Goal: Information Seeking & Learning: Learn about a topic

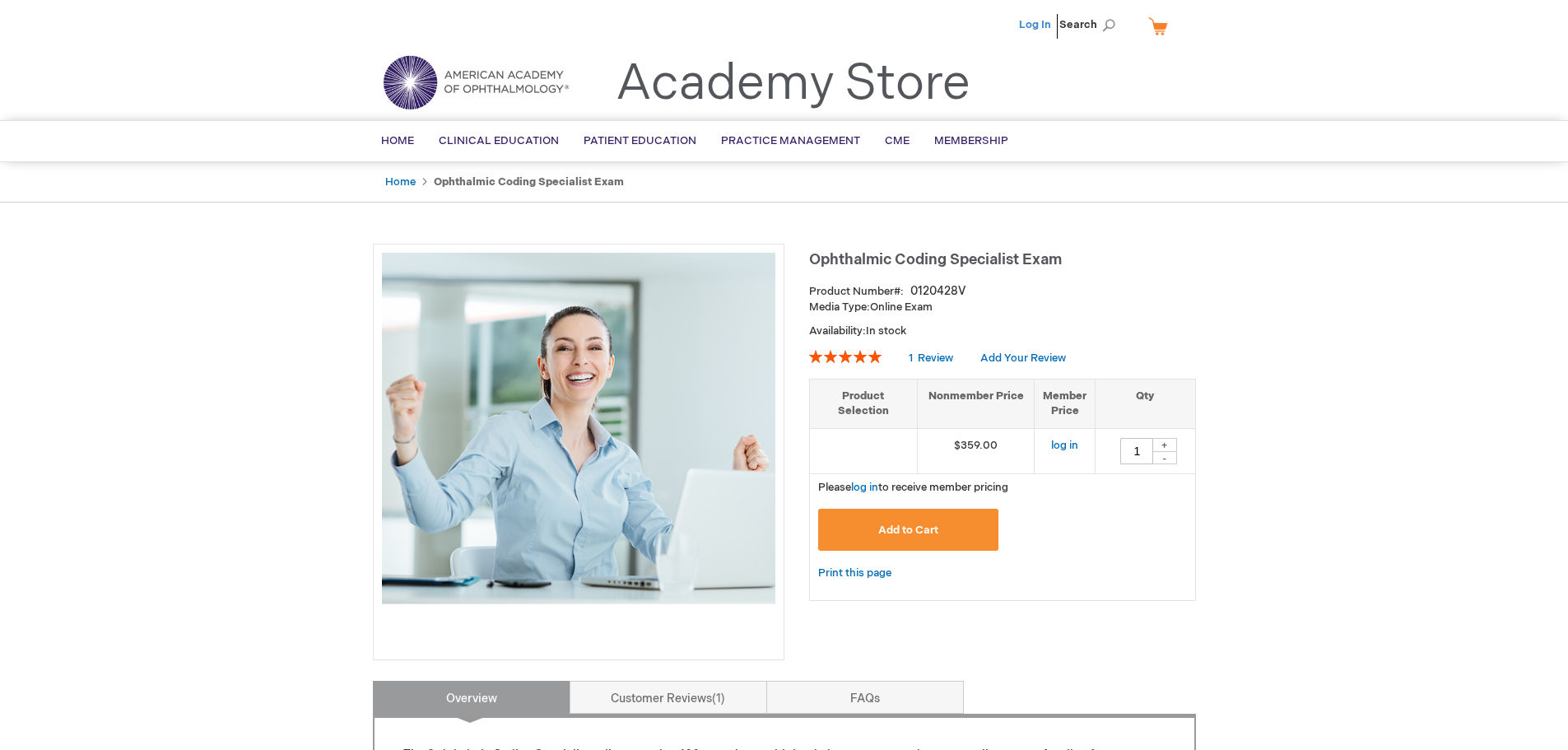
click at [1037, 28] on link "Log In" at bounding box center [1035, 25] width 32 height 13
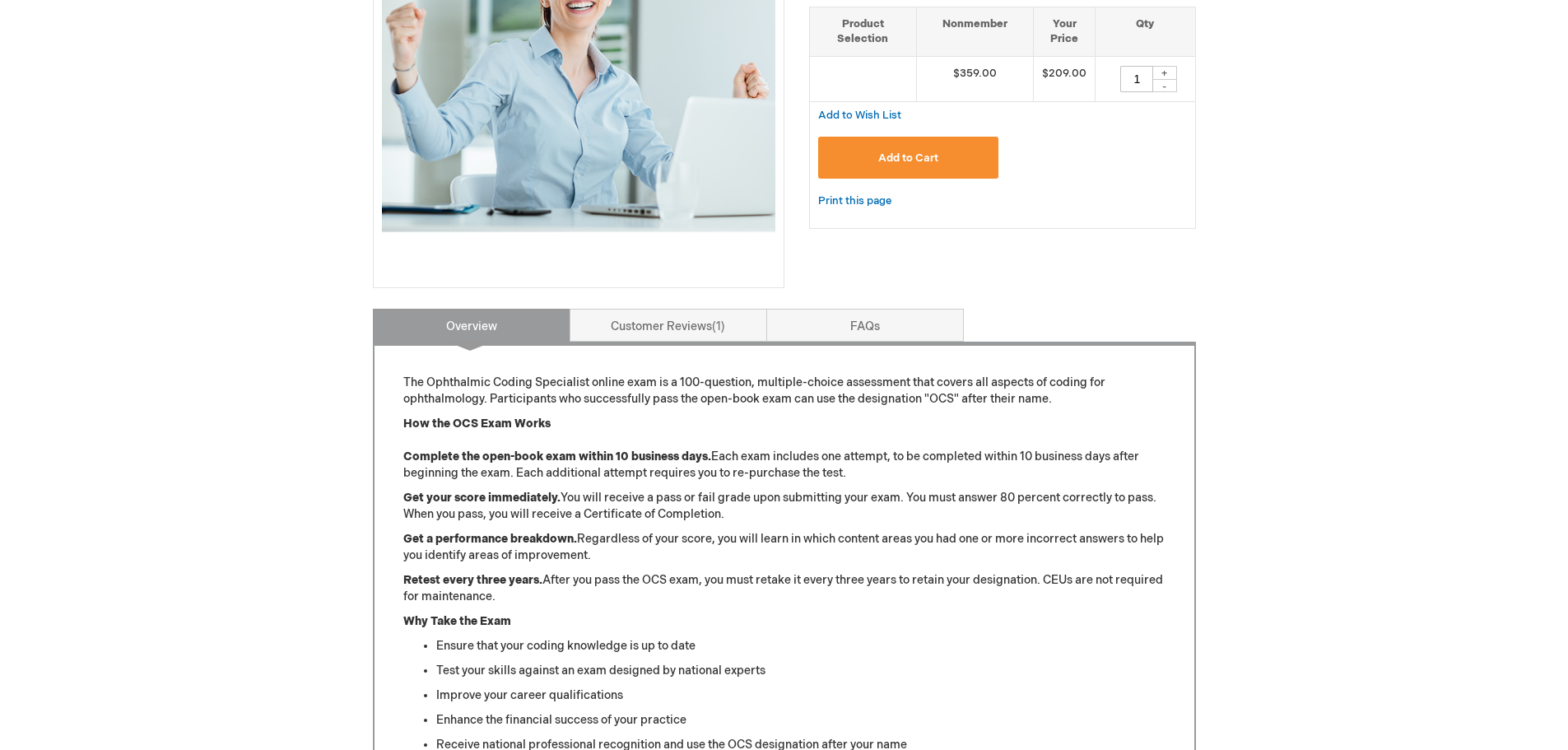
scroll to position [308, 0]
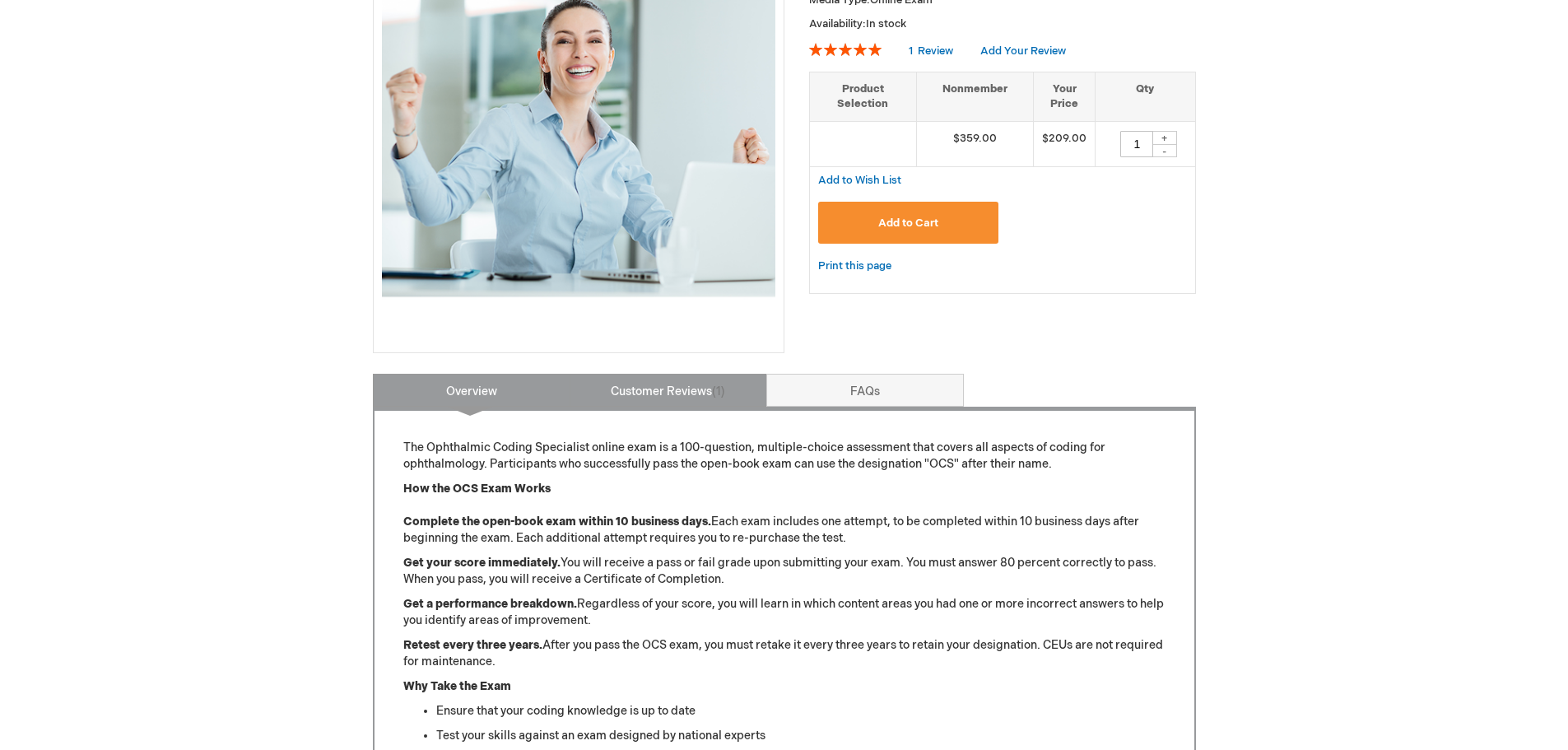
click at [656, 391] on link "Customer Reviews 1" at bounding box center [668, 390] width 197 height 33
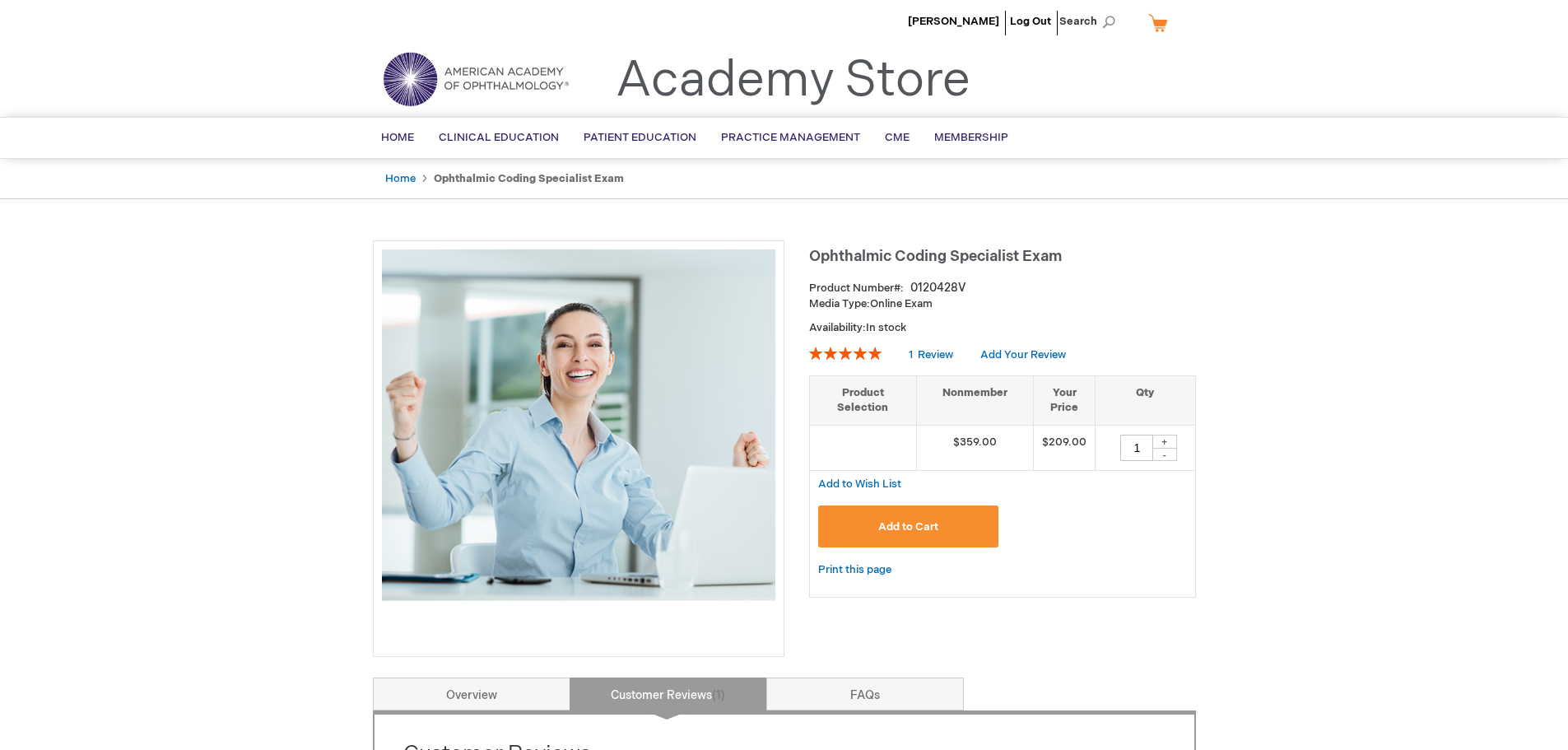
scroll to position [0, 0]
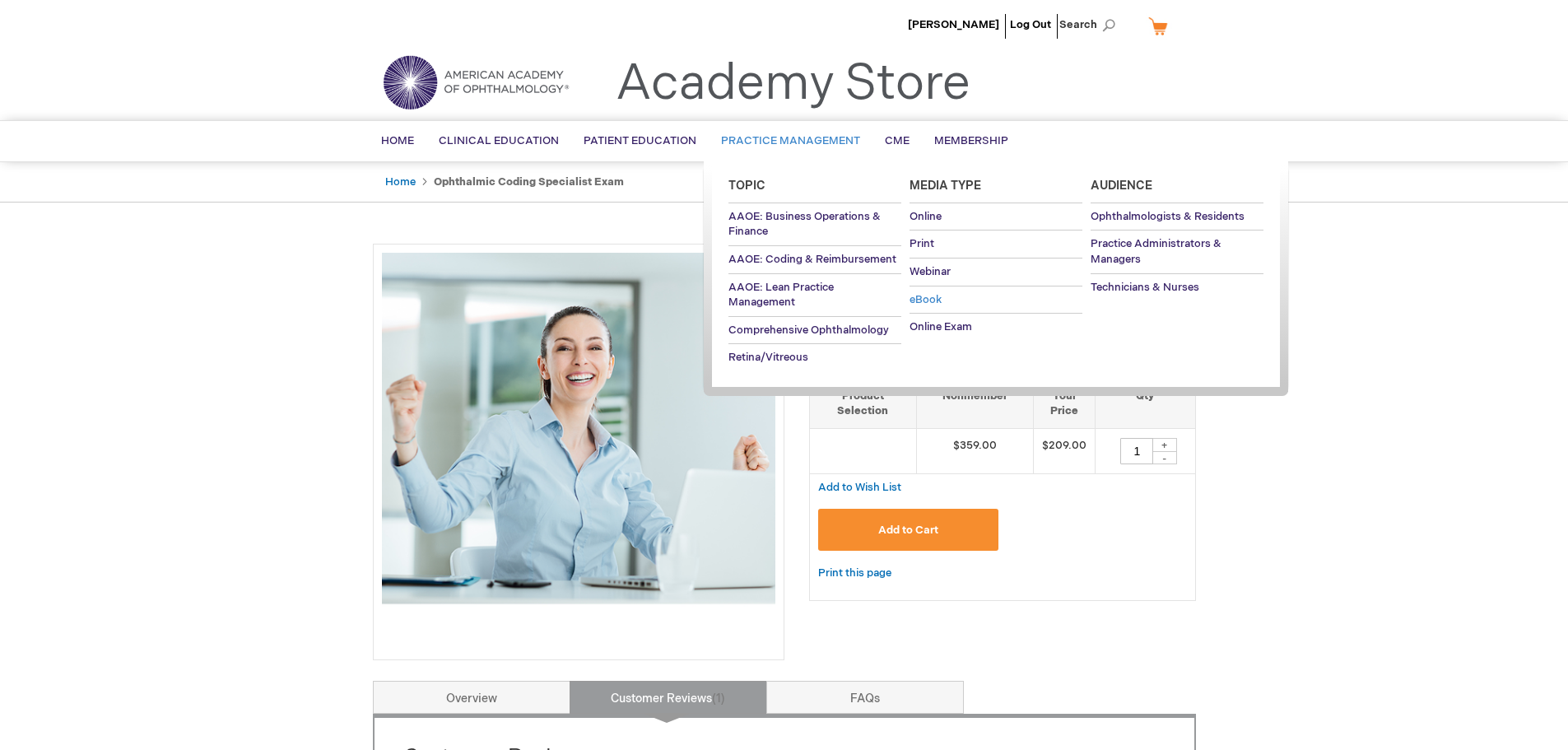
click at [934, 300] on span "eBook" at bounding box center [925, 299] width 32 height 13
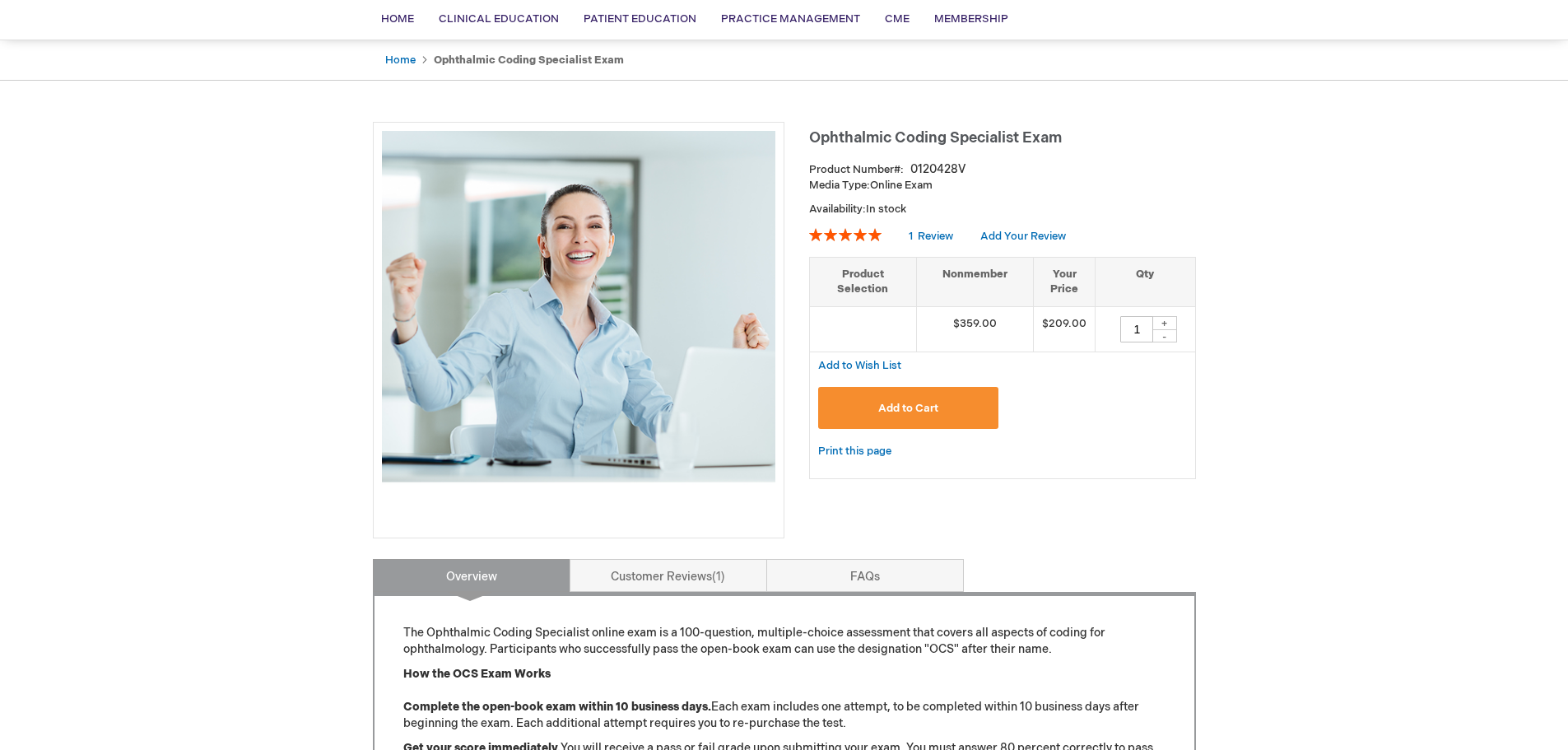
scroll to position [164, 0]
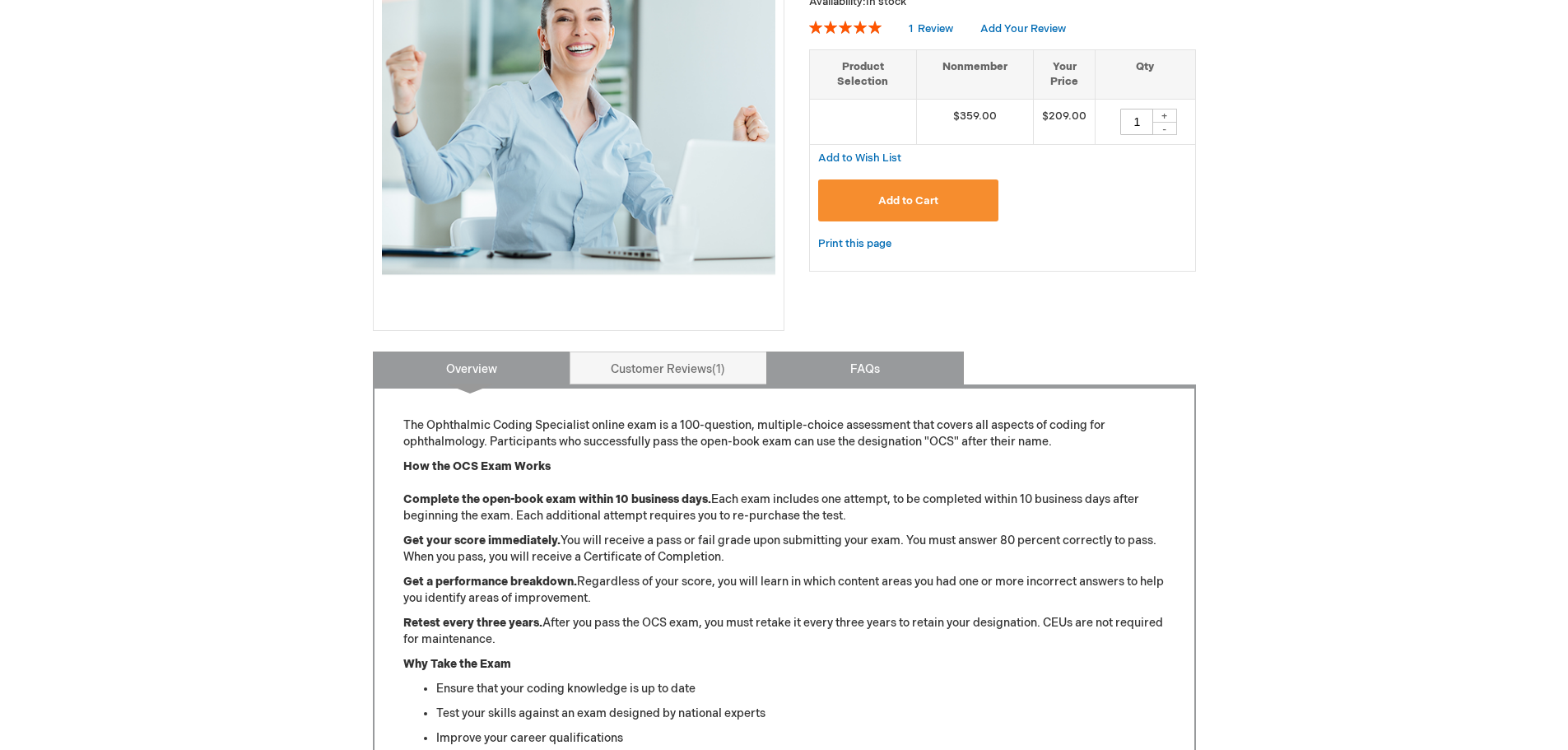
click at [865, 370] on link "FAQs" at bounding box center [864, 368] width 197 height 33
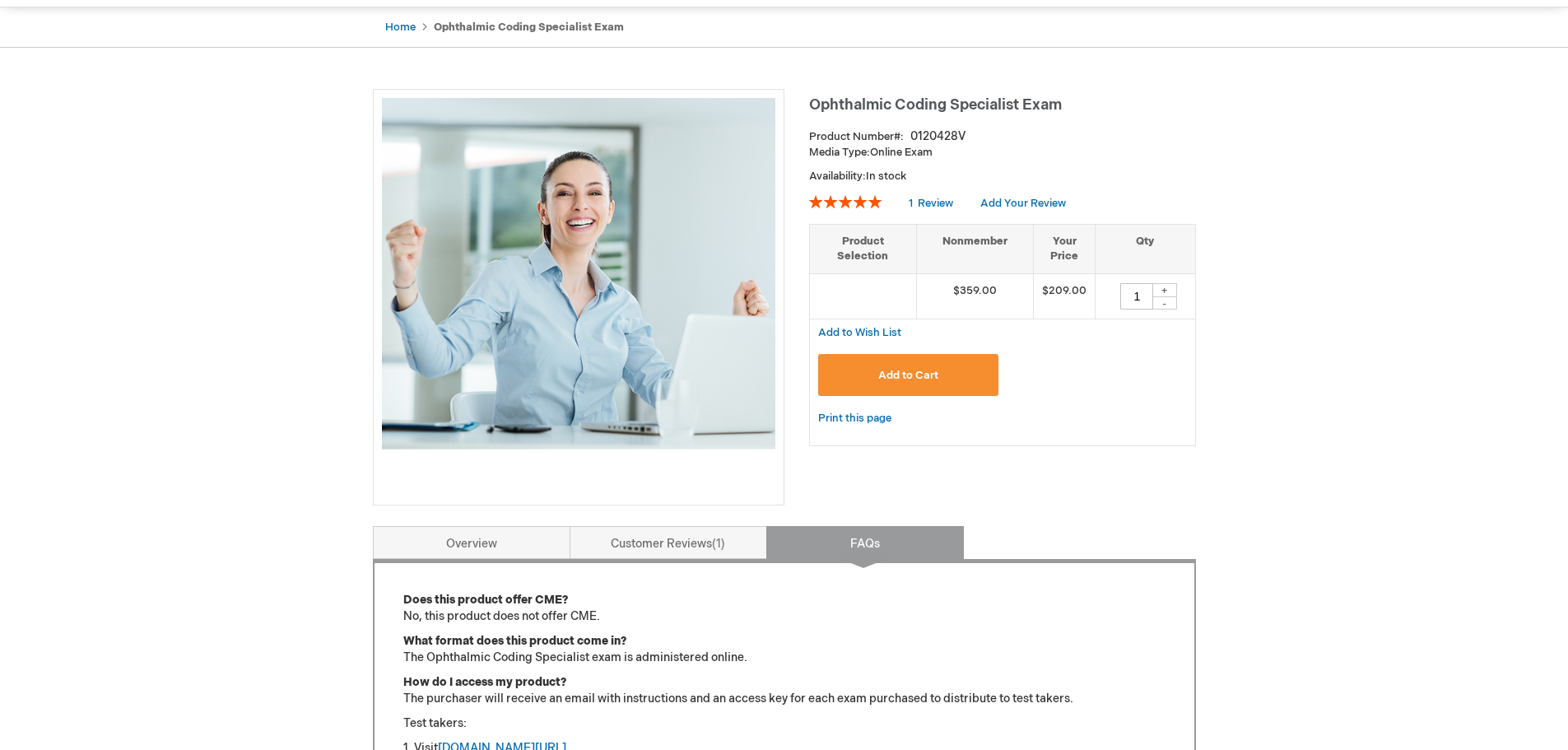
scroll to position [0, 0]
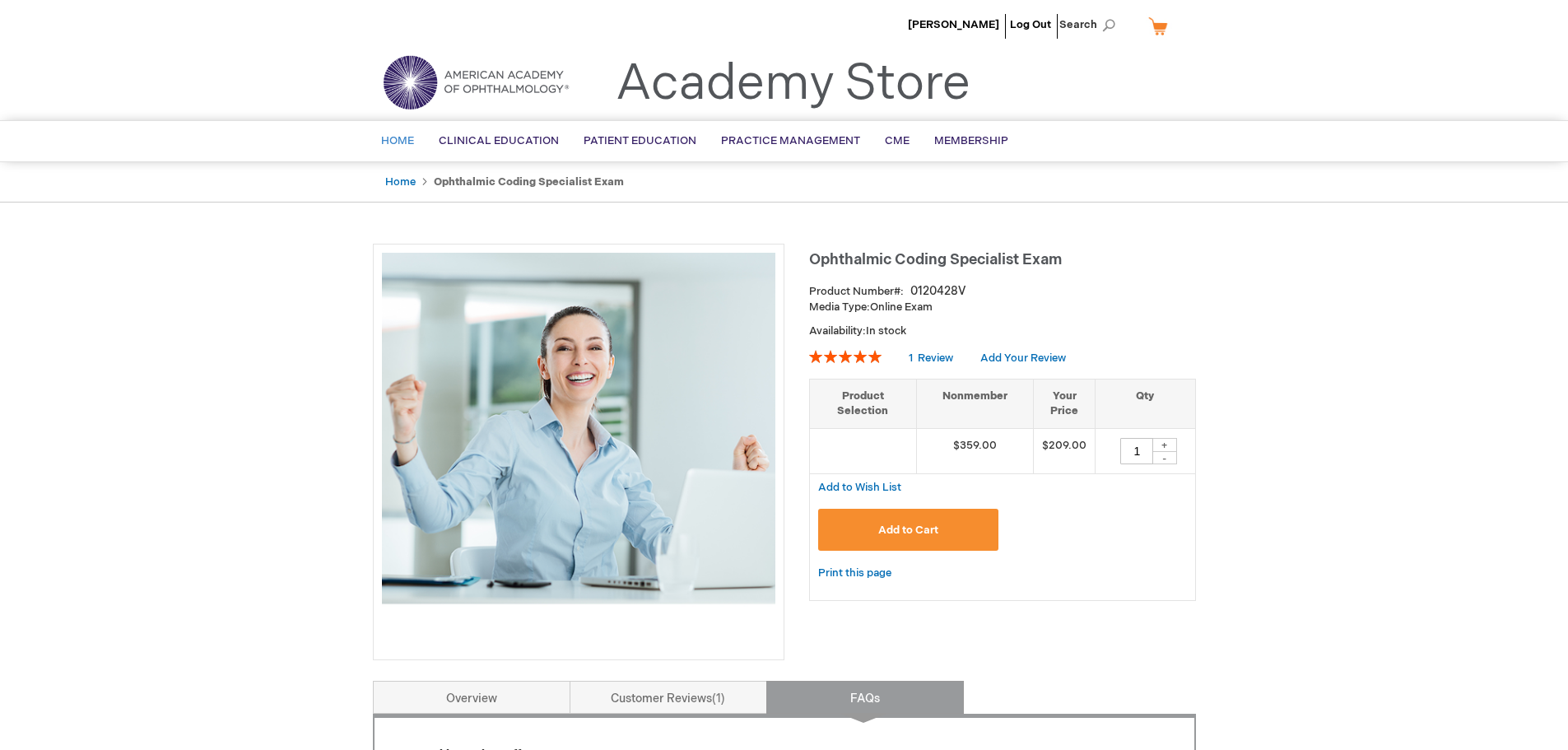
click at [397, 144] on span "Home" at bounding box center [397, 140] width 33 height 13
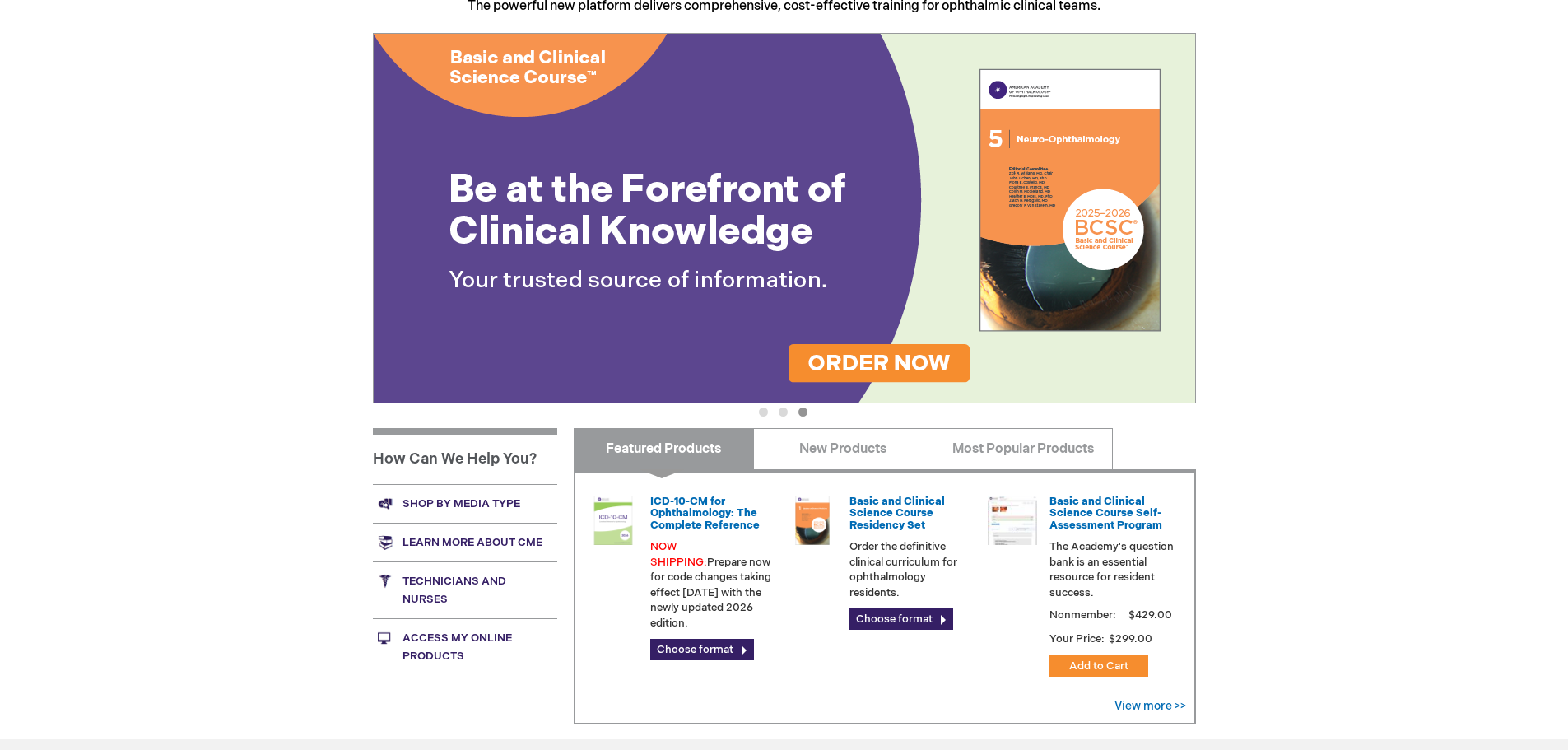
scroll to position [247, 0]
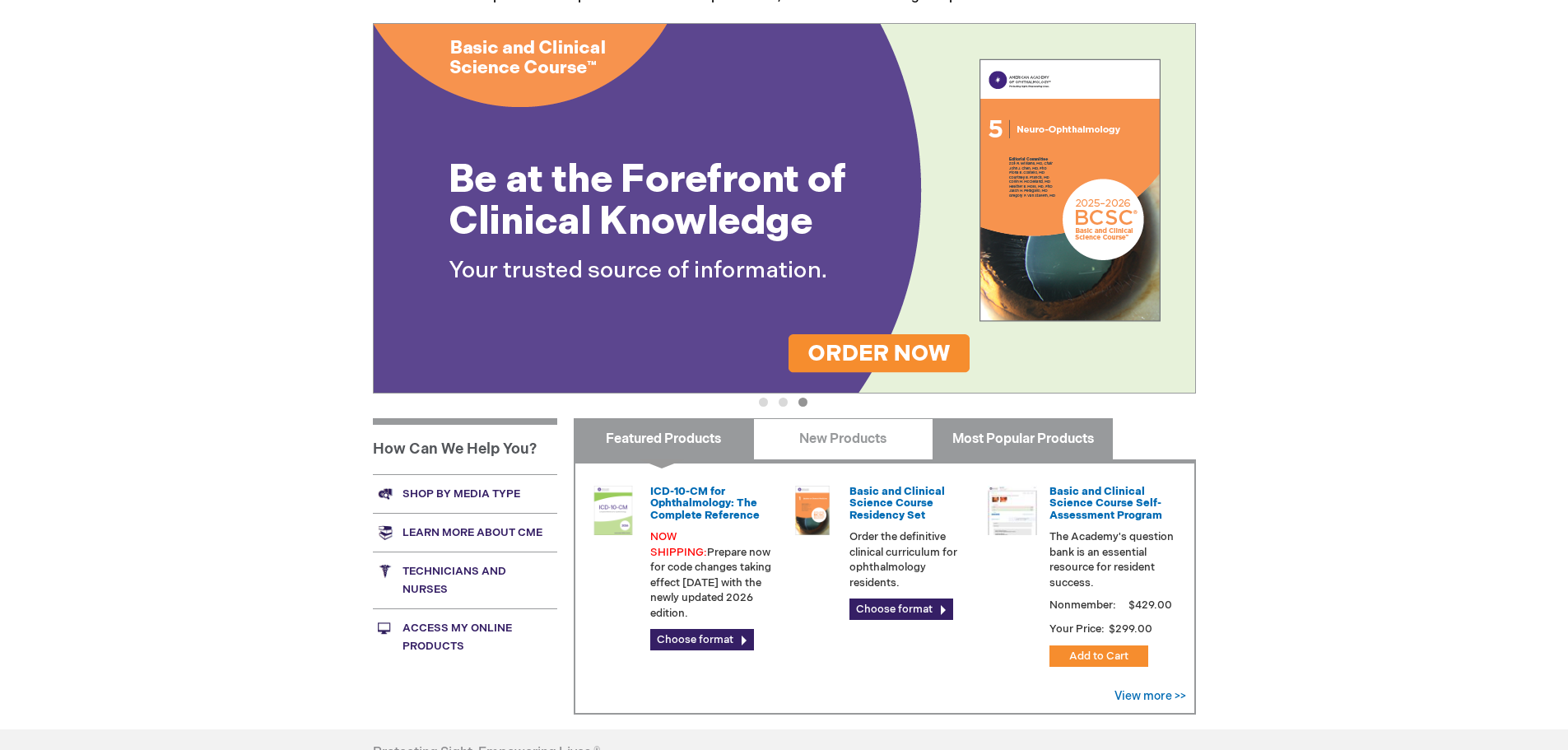
click at [1011, 445] on link "Most Popular Products" at bounding box center [1022, 439] width 180 height 41
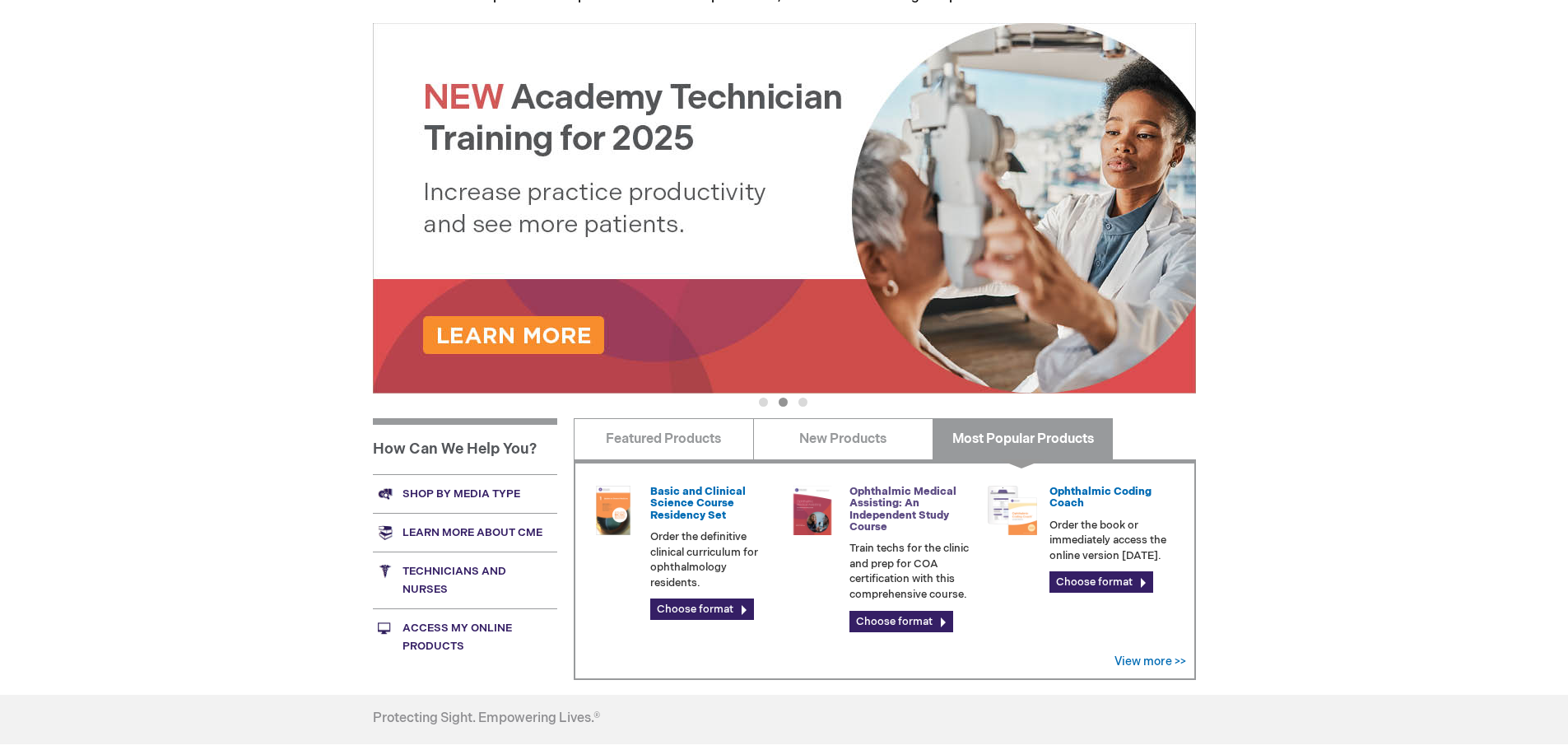
click at [895, 491] on link "Ophthalmic Medical Assisting: An Independent Study Course" at bounding box center [903, 509] width 107 height 49
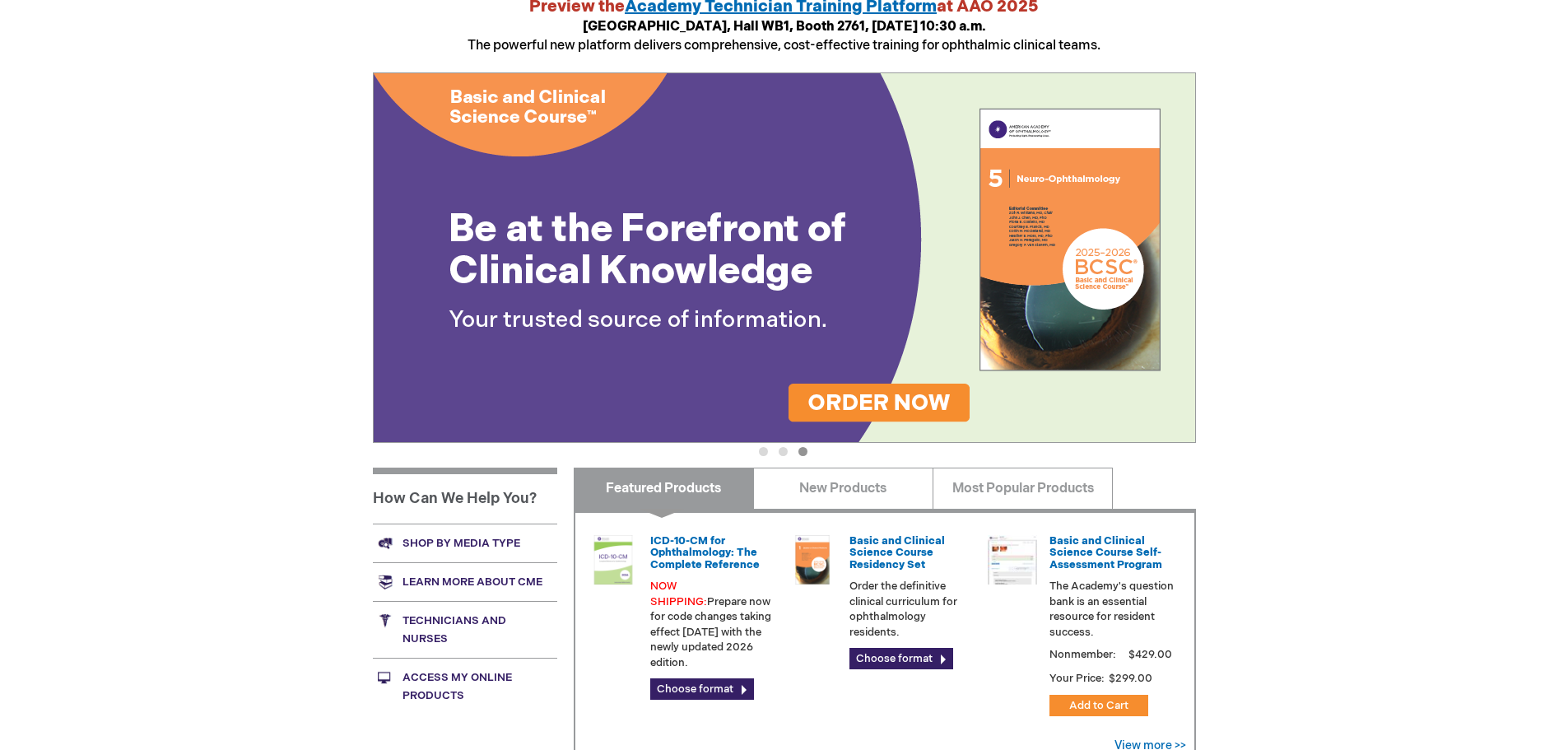
scroll to position [158, 0]
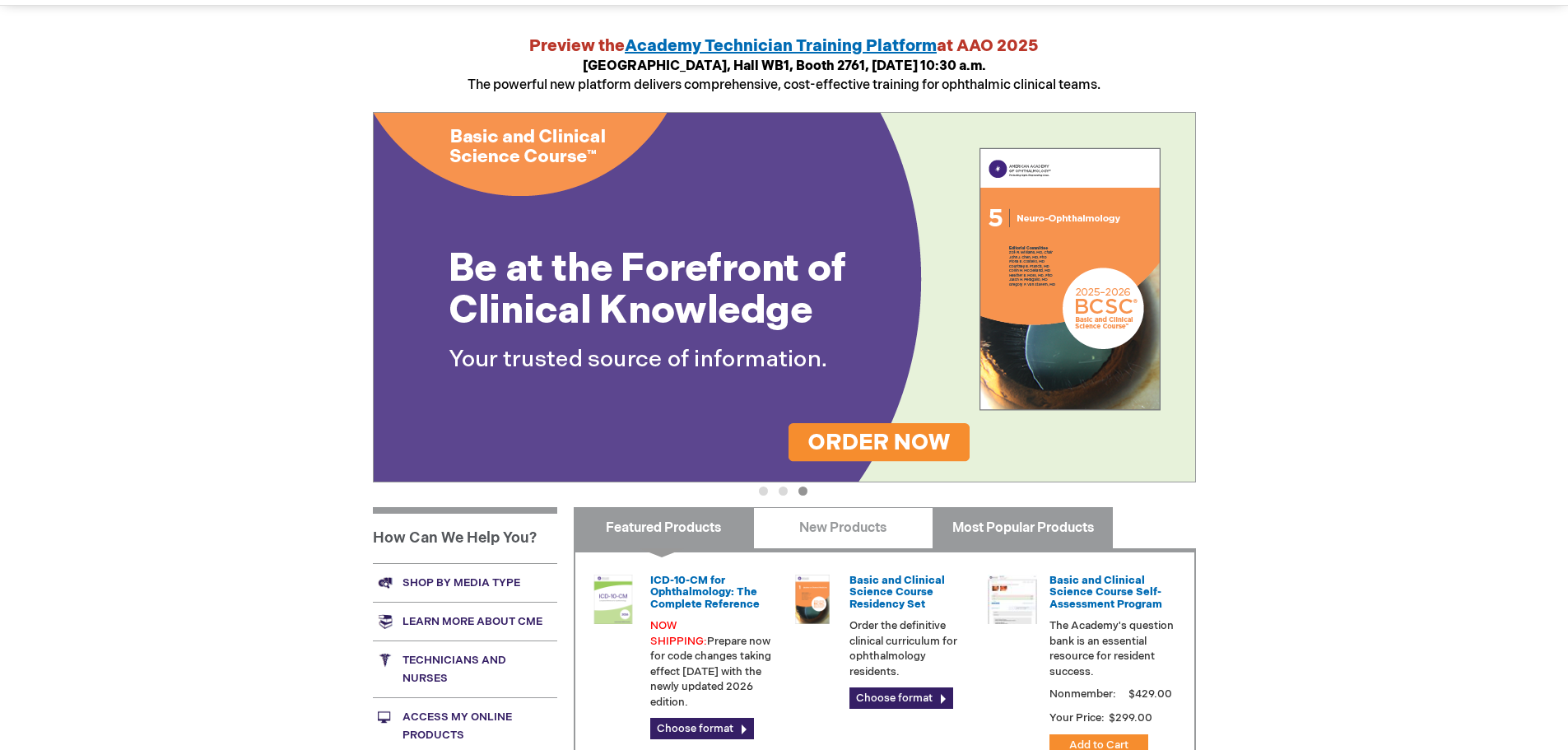
click at [1061, 523] on link "Most Popular Products" at bounding box center [1022, 528] width 180 height 41
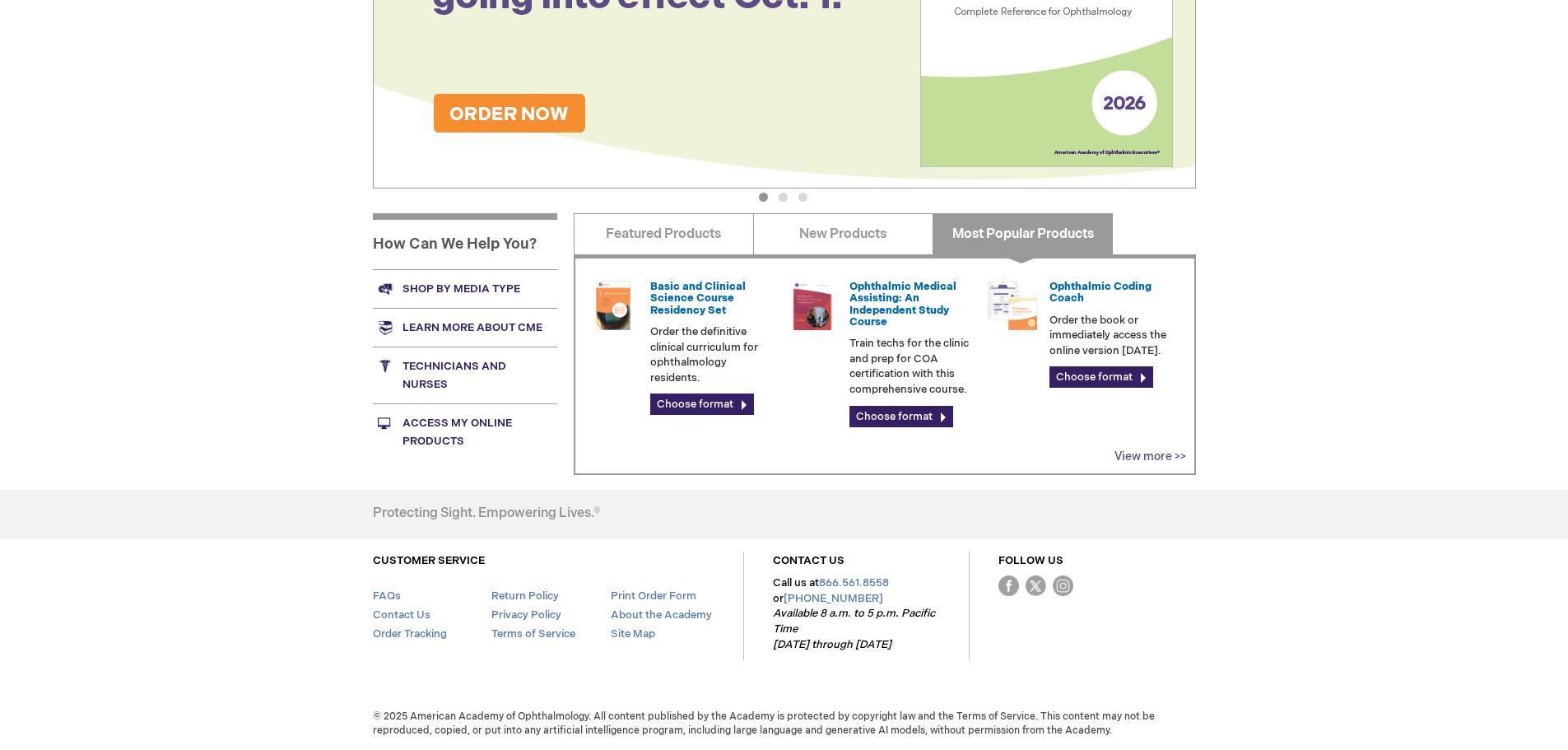
click at [1156, 456] on link "View more >>" at bounding box center [1151, 456] width 72 height 14
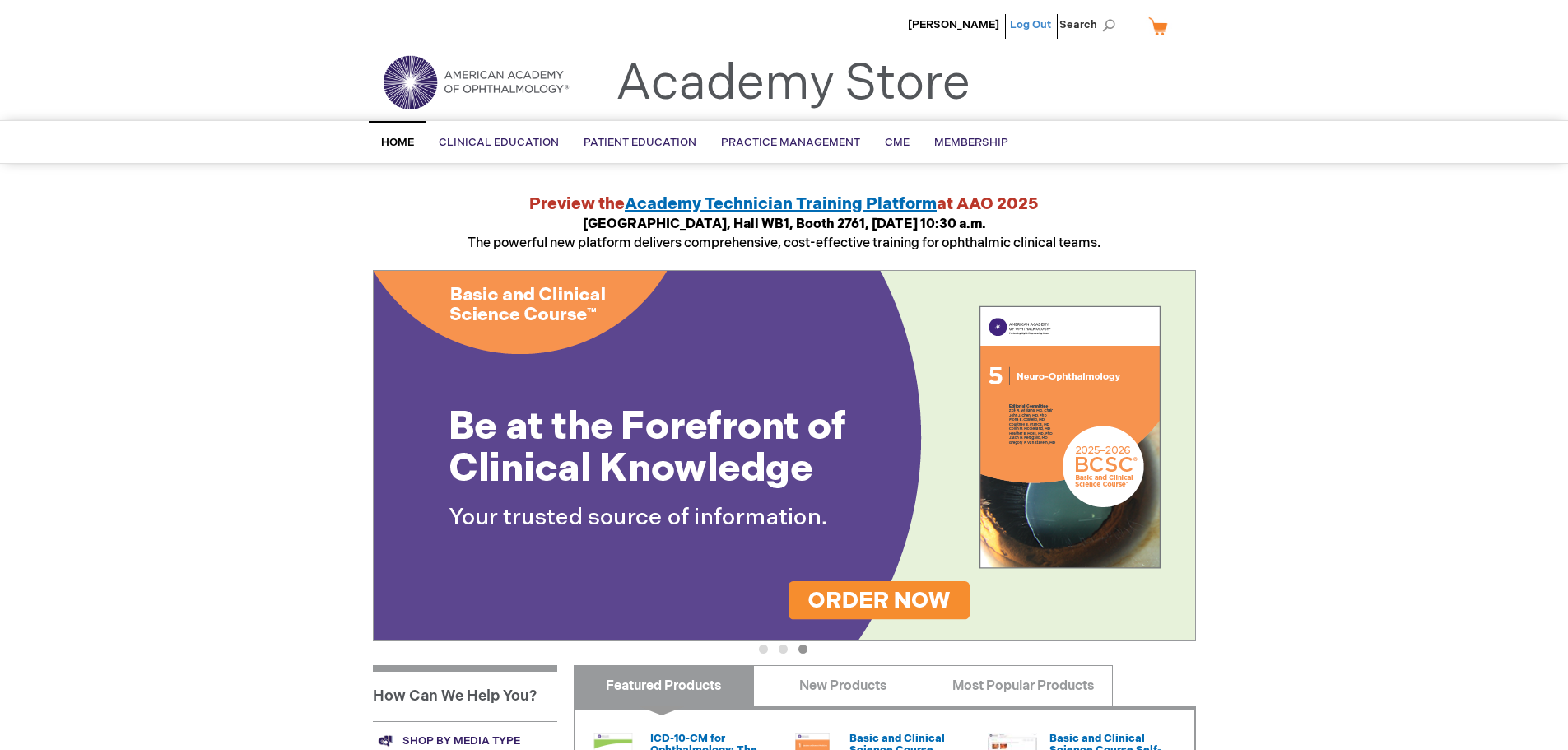
click at [1043, 25] on link "Log Out" at bounding box center [1030, 25] width 41 height 13
